Goal: Transaction & Acquisition: Download file/media

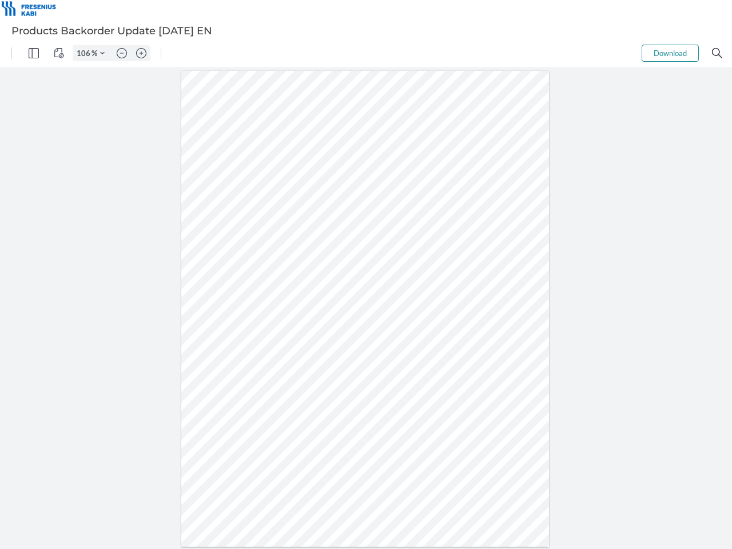
click at [34, 53] on img "Panel" at bounding box center [34, 53] width 10 height 10
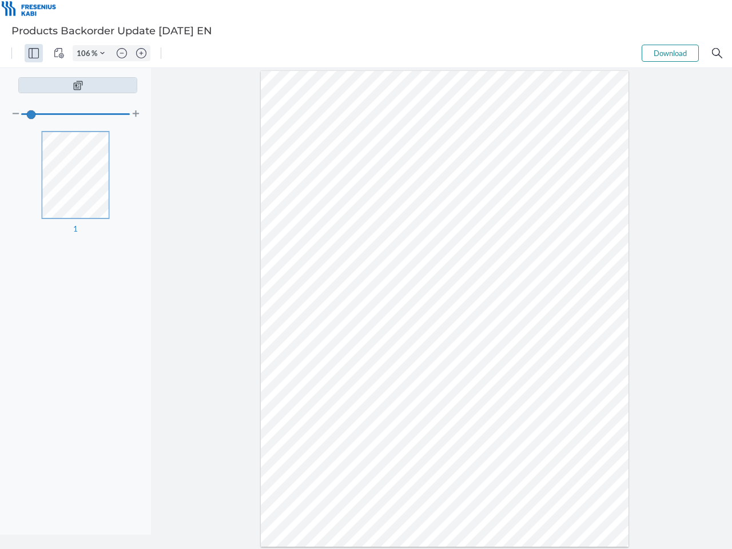
click at [59, 53] on img "View Controls" at bounding box center [59, 53] width 10 height 10
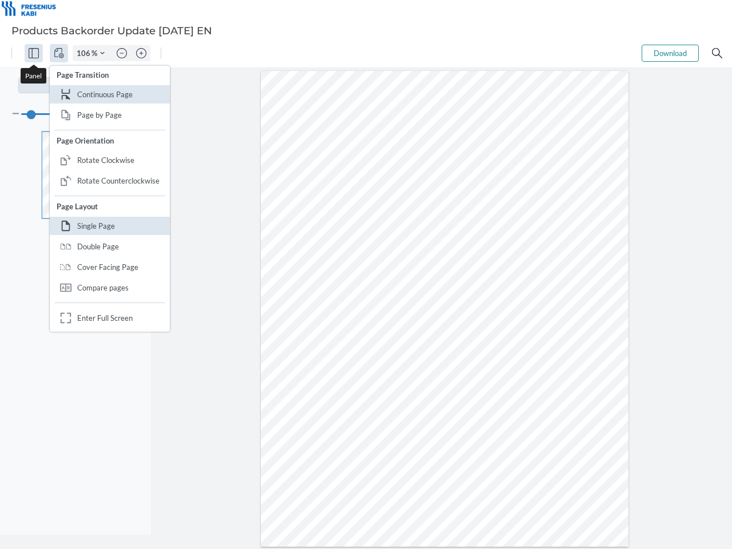
click at [85, 53] on input "106" at bounding box center [82, 53] width 18 height 10
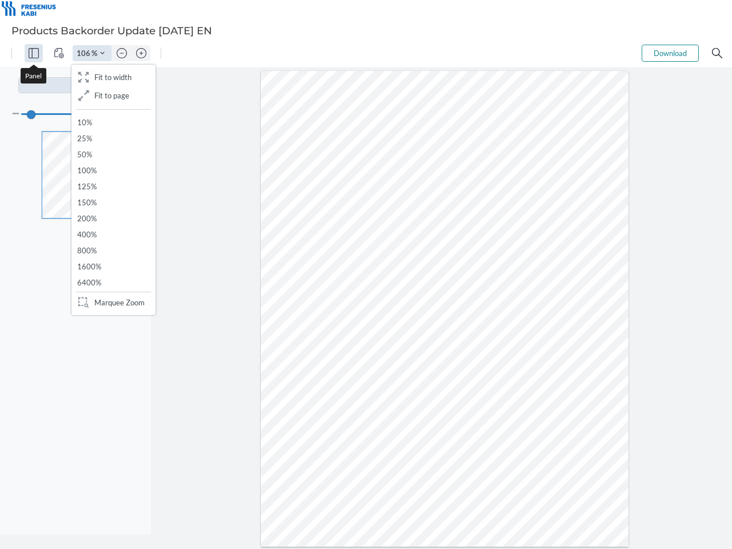
click at [102, 53] on img "Zoom Controls" at bounding box center [102, 53] width 5 height 5
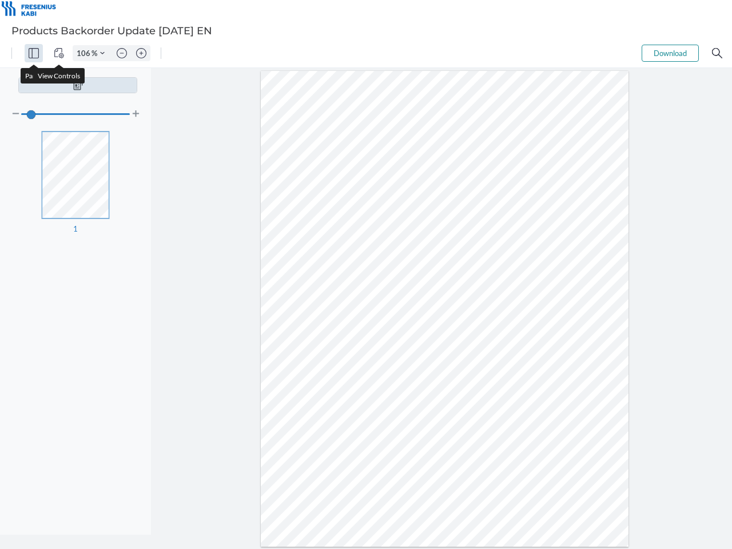
click at [122, 53] on img "Zoom out" at bounding box center [122, 53] width 10 height 10
click at [141, 53] on img "Zoom in" at bounding box center [141, 53] width 10 height 10
type input "106"
click at [670, 53] on button "Download" at bounding box center [669, 53] width 57 height 17
click at [717, 53] on img "Search" at bounding box center [717, 53] width 10 height 10
